Goal: Task Accomplishment & Management: Use online tool/utility

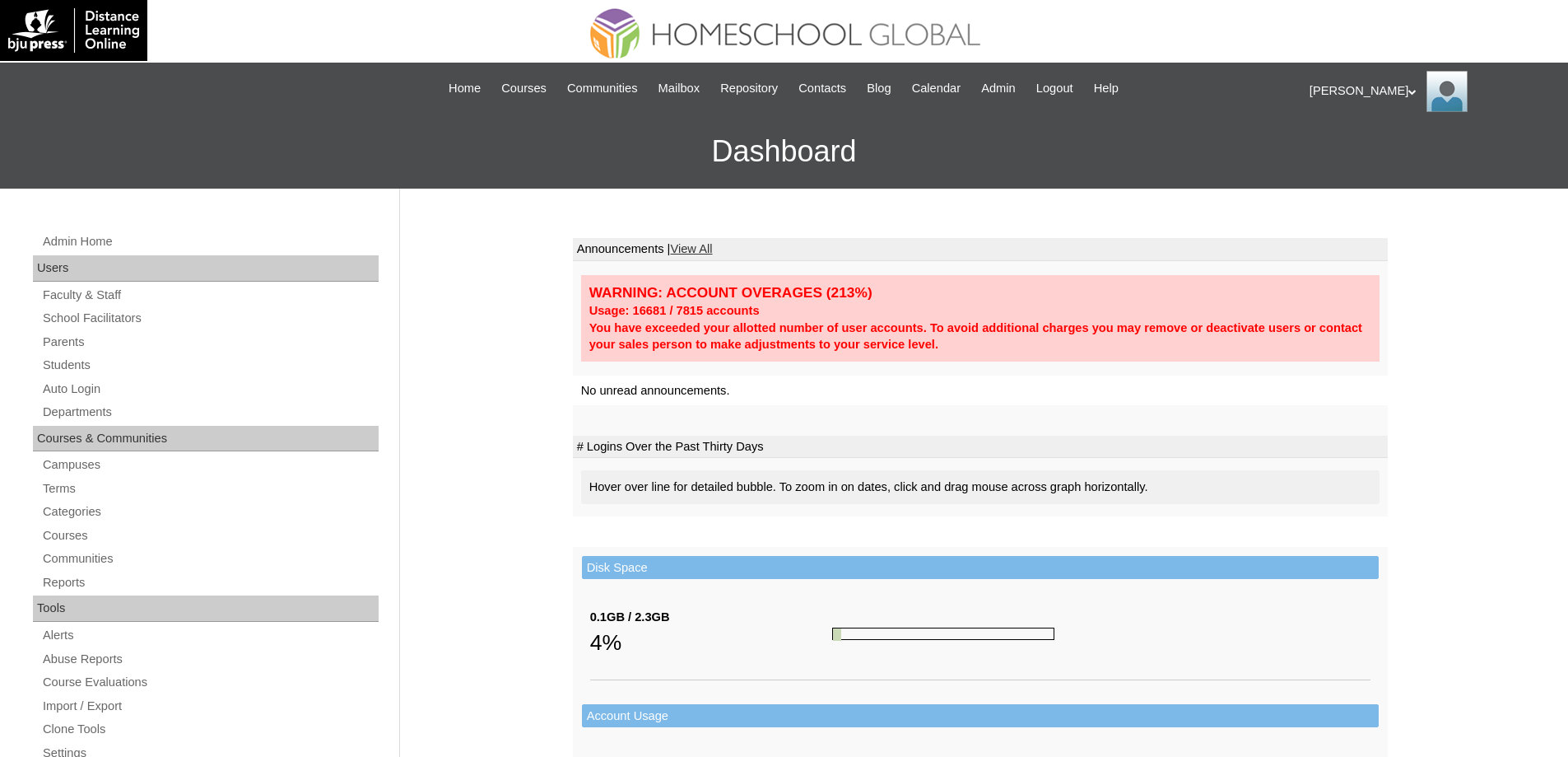
click at [141, 380] on link "Auto Login" at bounding box center [209, 389] width 337 height 21
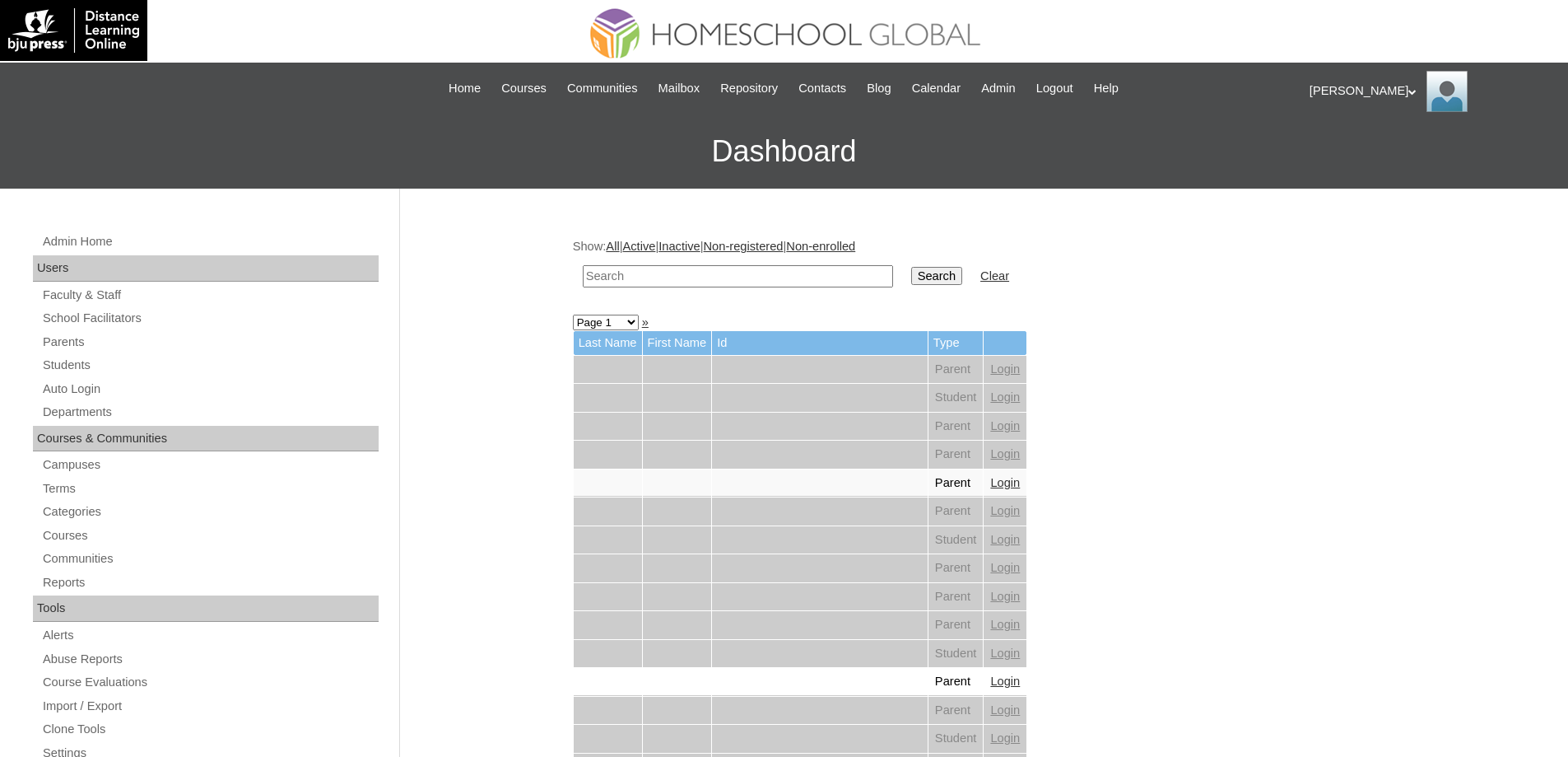
click at [681, 268] on input "text" at bounding box center [738, 276] width 311 height 23
paste input "Juan Pab"
type input "Juan Pab"
click at [951, 285] on input "Search" at bounding box center [936, 276] width 51 height 18
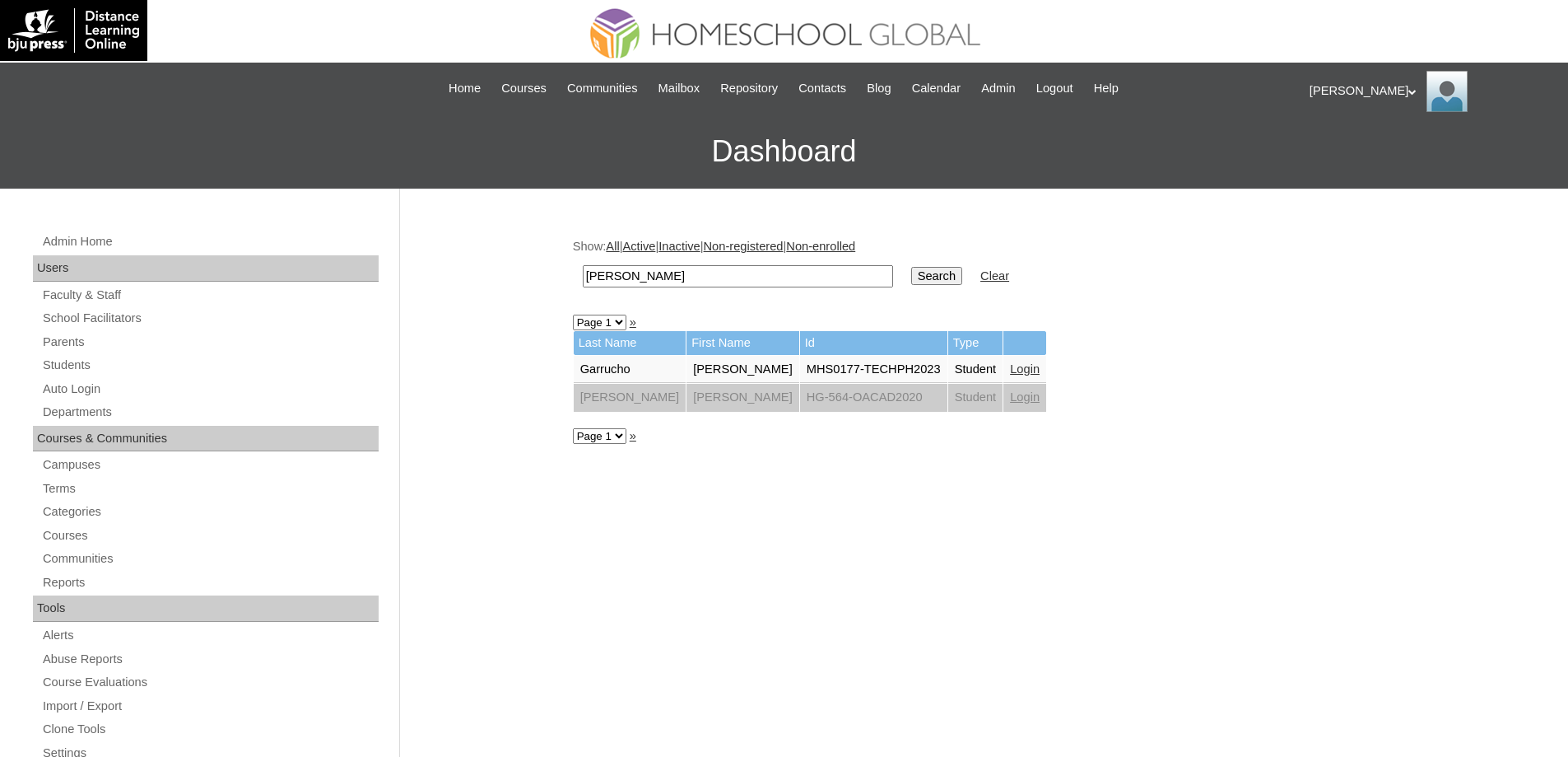
click at [1010, 366] on link "Login" at bounding box center [1024, 369] width 29 height 13
